Goal: Navigation & Orientation: Find specific page/section

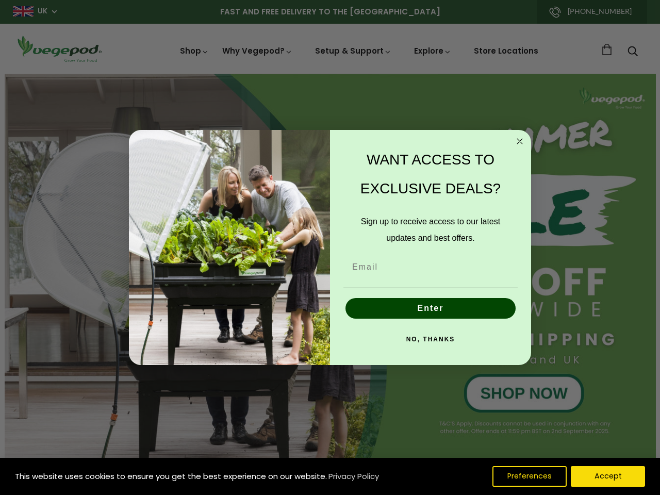
scroll to position [0, 2504]
click at [330, 248] on div "WANT ACCESS TO EXCLUSIVE DEALS? Sign up to receive access to our latest updates…" at bounding box center [425, 247] width 191 height 215
click at [520, 141] on icon "Close dialog" at bounding box center [519, 141] width 5 height 5
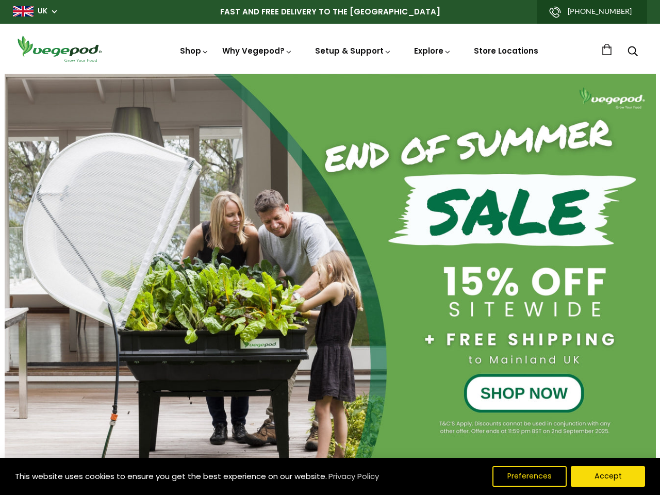
click at [431, 322] on button "Enter" at bounding box center [430, 332] width 170 height 21
click at [431, 339] on div at bounding box center [330, 269] width 651 height 390
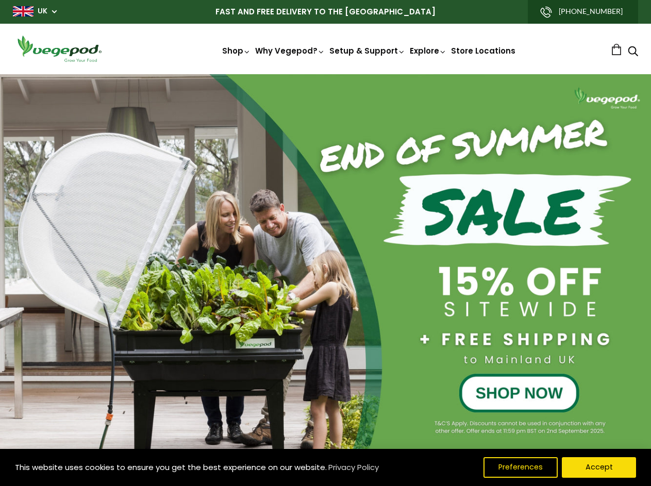
scroll to position [0, 463]
